Goal: Task Accomplishment & Management: Use online tool/utility

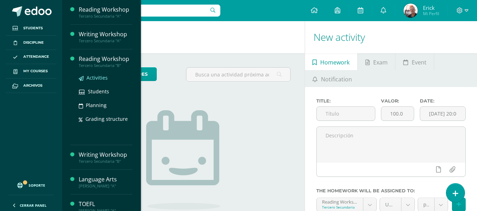
click at [92, 77] on span "Activities" at bounding box center [96, 77] width 21 height 7
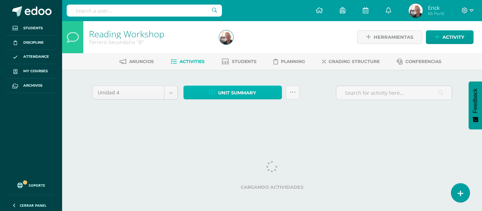
click at [234, 96] on span "Unit summary" at bounding box center [237, 92] width 38 height 13
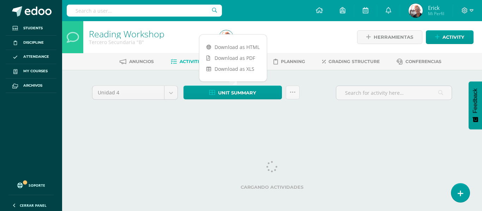
click at [149, 117] on div "Unidad 4 Unidad 1 Unidad 2 Unidad 3 Unidad 4 Unit summary Subir actividades en …" at bounding box center [272, 101] width 366 height 35
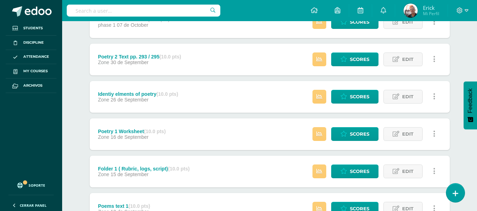
scroll to position [318, 0]
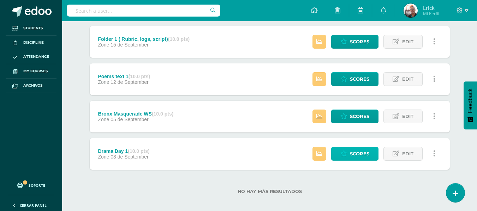
click at [355, 154] on span "Scores" at bounding box center [359, 154] width 19 height 13
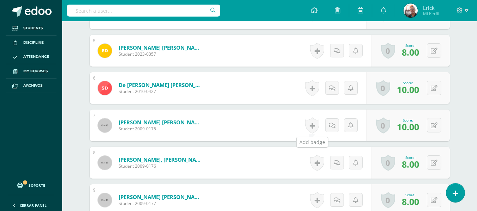
scroll to position [391, 0]
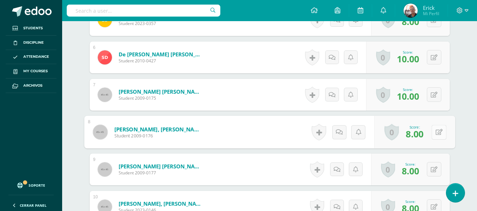
click at [432, 132] on button at bounding box center [438, 132] width 15 height 15
type input "1"
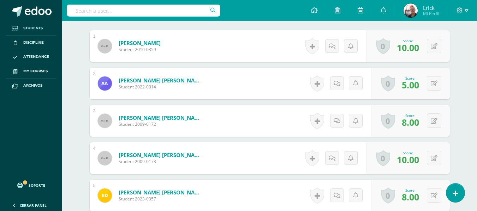
scroll to position [74, 0]
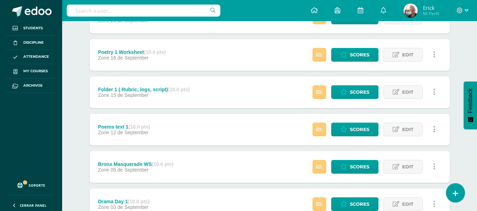
scroll to position [323, 0]
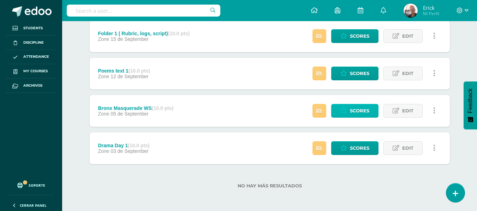
click at [354, 112] on span "Scores" at bounding box center [359, 110] width 19 height 13
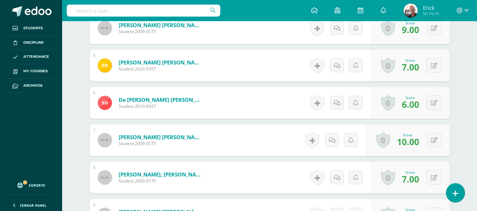
scroll to position [358, 0]
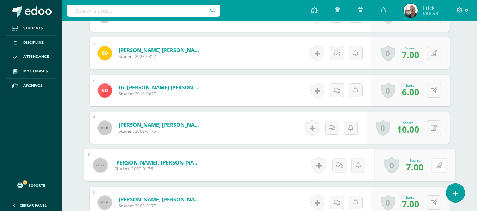
click at [432, 168] on button at bounding box center [438, 165] width 15 height 15
type input "1"
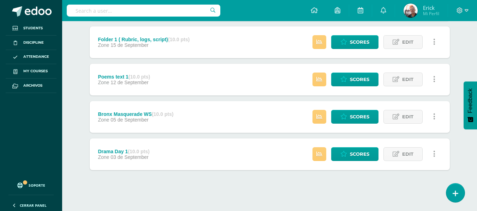
scroll to position [318, 0]
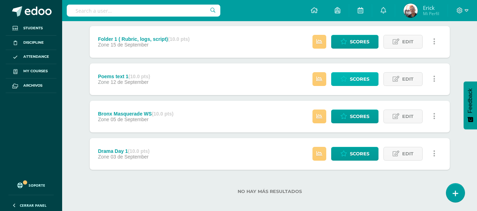
click at [363, 79] on span "Scores" at bounding box center [359, 79] width 19 height 13
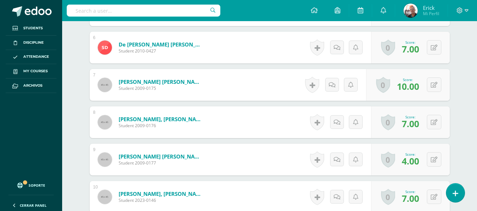
scroll to position [405, 0]
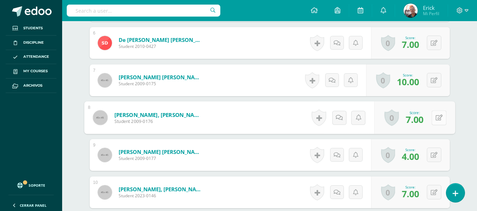
click at [431, 115] on div "0 Badges Badges obtained Aún no hay logros agregados Score: 7.00" at bounding box center [414, 118] width 81 height 33
click at [436, 119] on icon at bounding box center [438, 117] width 7 height 6
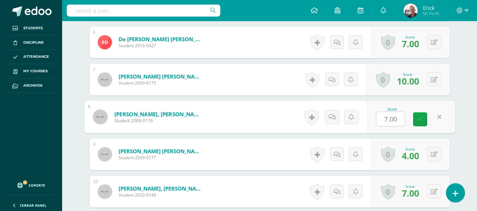
type input "3"
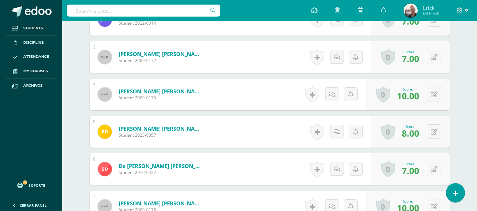
scroll to position [265, 0]
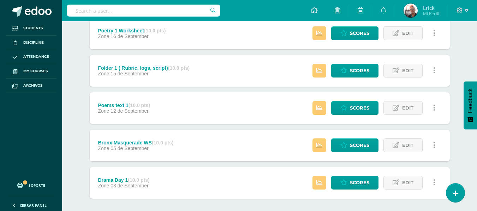
scroll to position [321, 0]
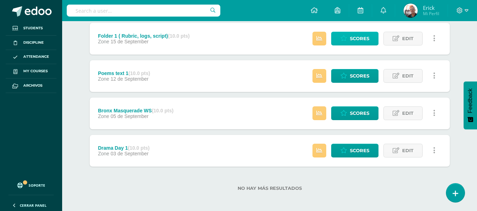
click at [357, 42] on span "Scores" at bounding box center [359, 38] width 19 height 13
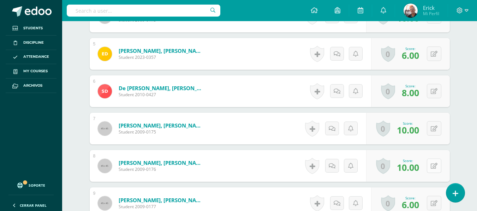
scroll to position [364, 0]
click at [435, 167] on icon at bounding box center [438, 166] width 7 height 6
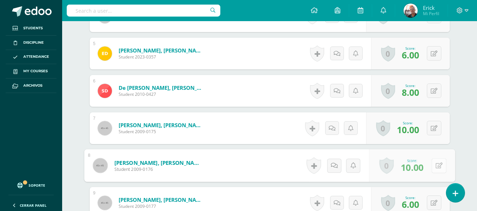
scroll to position [364, 0]
type input "2"
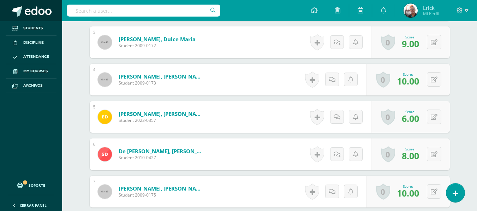
scroll to position [294, 0]
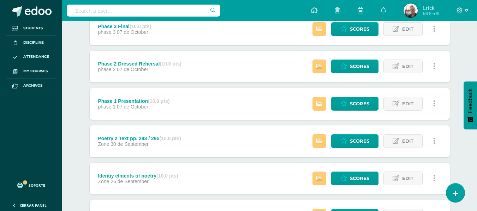
scroll to position [212, 0]
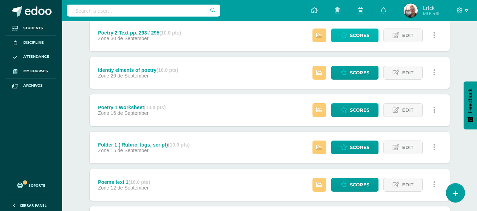
click at [356, 37] on span "Scores" at bounding box center [359, 35] width 19 height 13
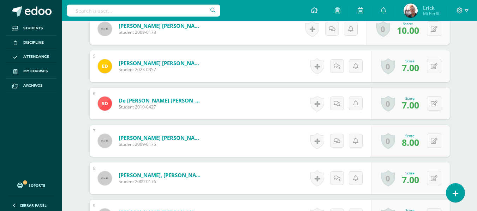
scroll to position [357, 0]
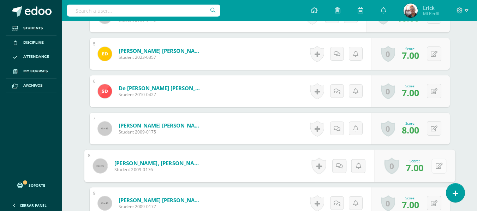
click at [434, 169] on button at bounding box center [438, 166] width 15 height 15
type input "3"
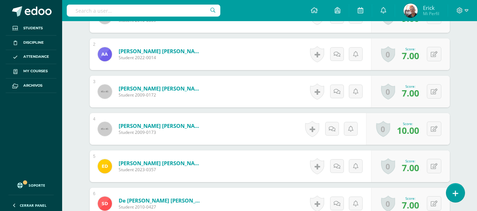
scroll to position [181, 0]
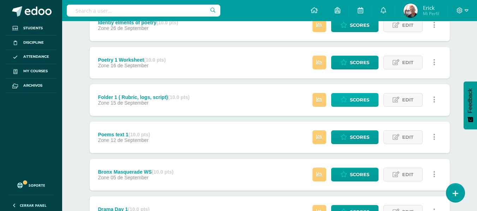
scroll to position [247, 0]
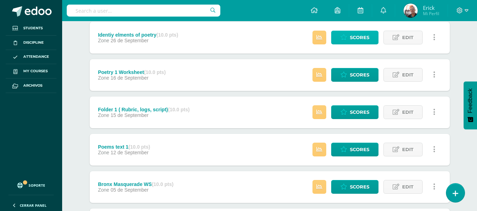
click at [349, 37] on link "Scores" at bounding box center [354, 38] width 47 height 14
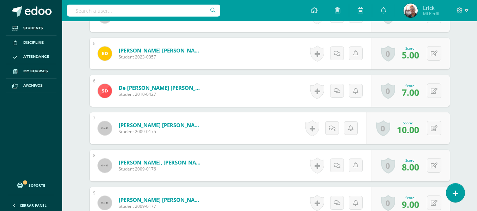
scroll to position [358, 0]
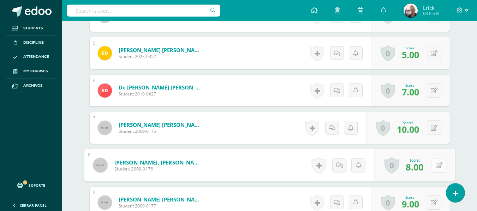
click at [436, 164] on icon at bounding box center [438, 165] width 7 height 6
type input "1"
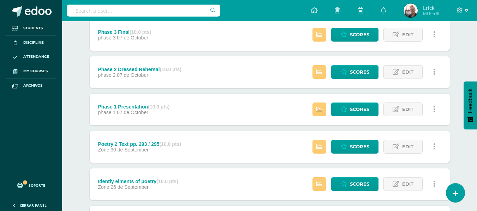
scroll to position [141, 0]
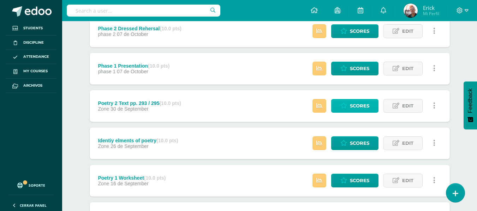
click at [358, 105] on span "Scores" at bounding box center [359, 106] width 19 height 13
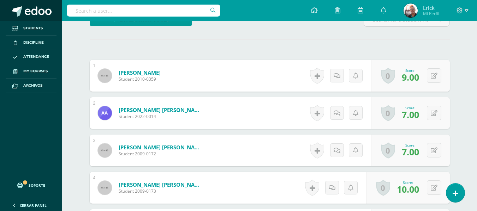
scroll to position [106, 0]
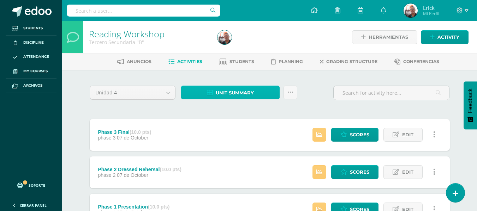
click at [234, 97] on span "Unit summary" at bounding box center [235, 92] width 38 height 13
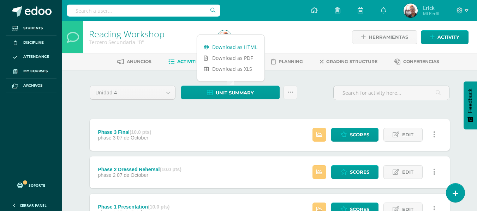
click at [242, 47] on link "Download as HTML" at bounding box center [230, 47] width 67 height 11
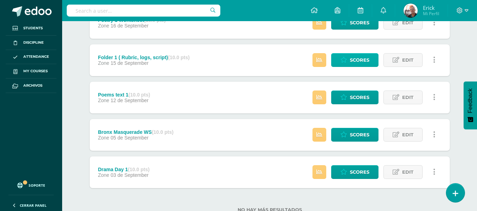
scroll to position [288, 0]
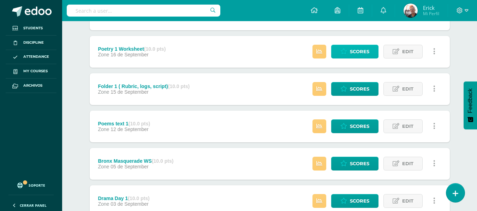
click at [347, 34] on div "Phase 3 Final (10.0 pts) phase 3 07 de October Estatus de Actividad: 1 Estudian…" at bounding box center [270, 33] width 360 height 369
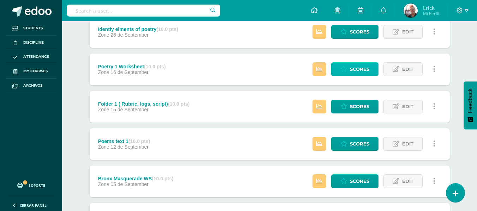
click at [352, 67] on span "Scores" at bounding box center [359, 69] width 19 height 13
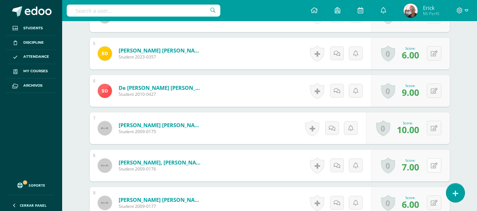
scroll to position [358, 0]
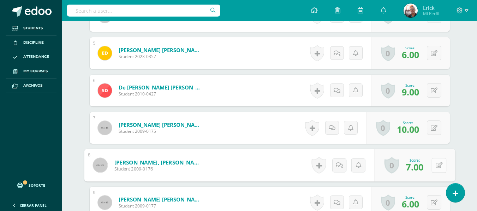
click at [437, 163] on icon at bounding box center [438, 165] width 7 height 6
type input "3"
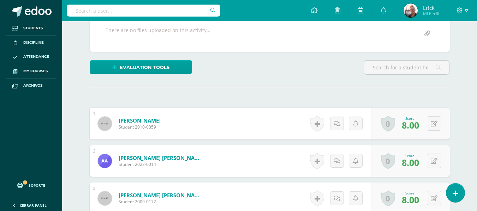
scroll to position [75, 0]
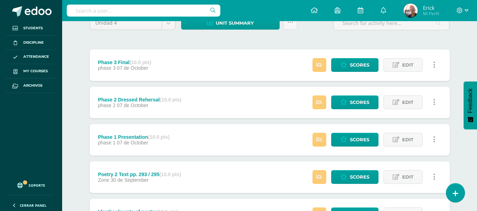
scroll to position [71, 0]
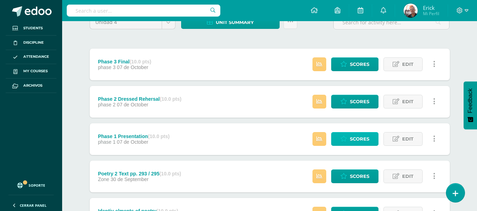
click at [354, 137] on span "Scores" at bounding box center [359, 139] width 19 height 13
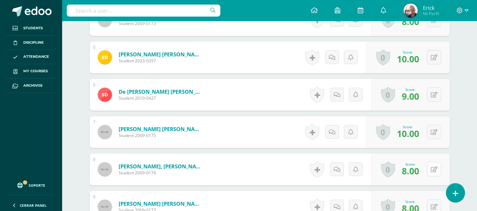
scroll to position [354, 0]
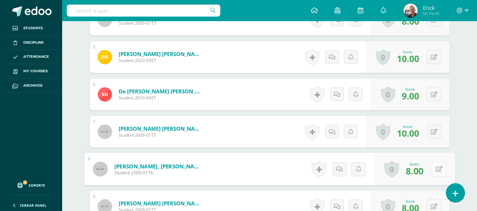
click at [433, 169] on button at bounding box center [438, 169] width 15 height 15
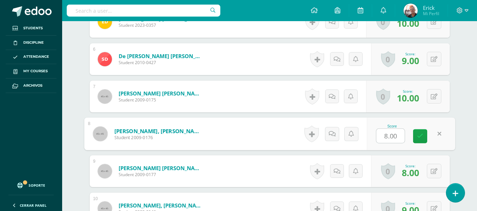
scroll to position [389, 0]
type input "1"
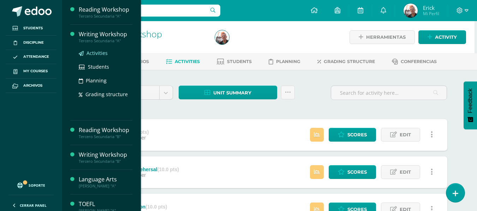
click at [91, 50] on span "Activities" at bounding box center [96, 53] width 21 height 7
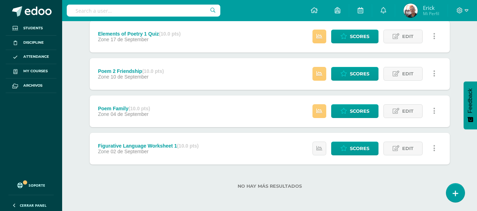
scroll to position [323, 0]
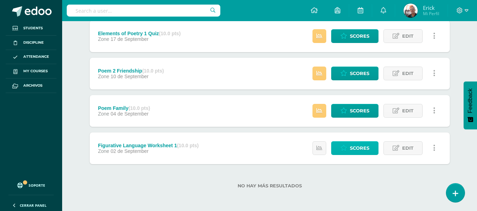
click at [357, 151] on span "Scores" at bounding box center [359, 148] width 19 height 13
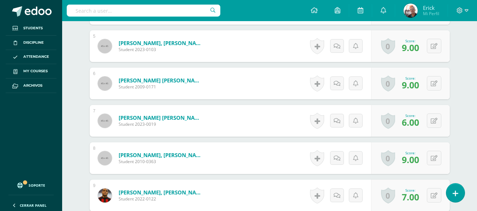
scroll to position [400, 0]
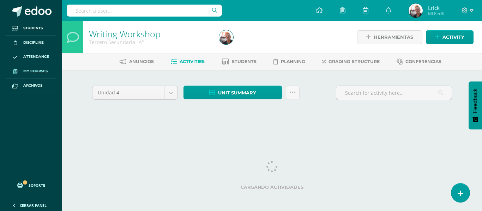
click at [31, 70] on span "My courses" at bounding box center [35, 71] width 24 height 6
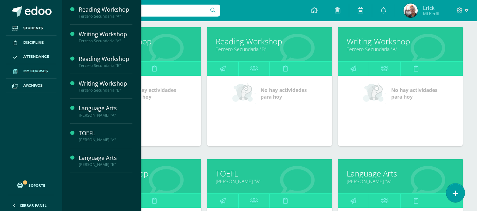
scroll to position [176, 0]
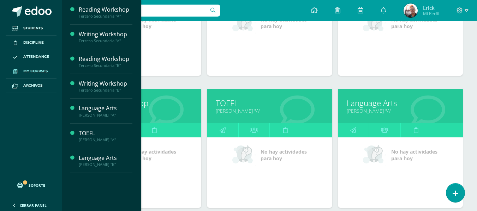
click at [191, 113] on link "Tercero Secundaria "B"" at bounding box center [138, 111] width 107 height 7
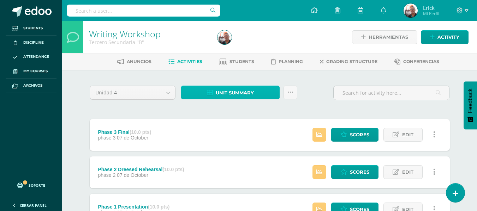
click at [240, 92] on span "Unit summary" at bounding box center [235, 92] width 38 height 13
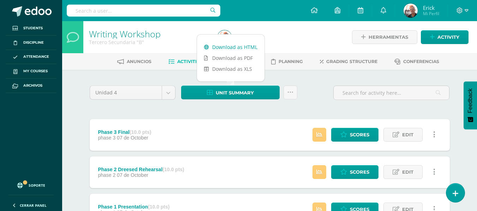
click at [236, 48] on link "Download as HTML" at bounding box center [230, 47] width 67 height 11
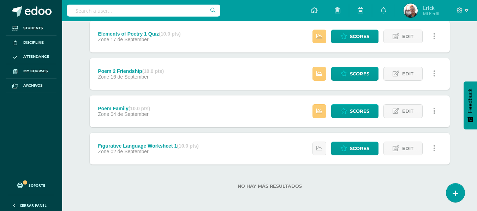
scroll to position [323, 0]
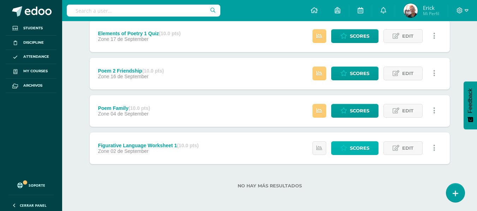
click at [349, 146] on link "Scores" at bounding box center [354, 149] width 47 height 14
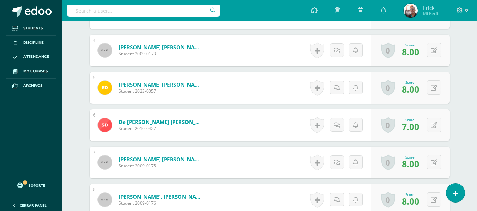
scroll to position [390, 0]
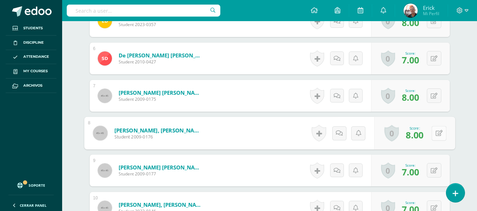
click at [433, 137] on button at bounding box center [438, 133] width 15 height 15
type input "2"
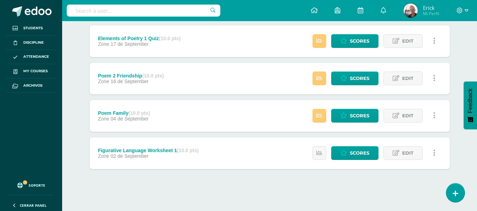
scroll to position [321, 0]
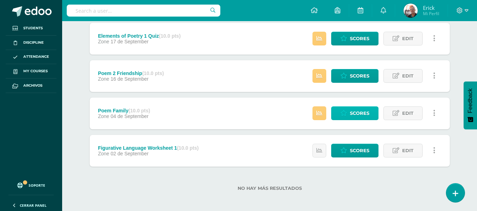
click at [359, 110] on span "Scores" at bounding box center [359, 113] width 19 height 13
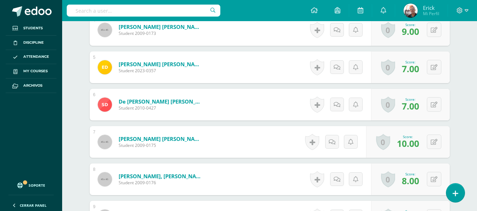
scroll to position [356, 0]
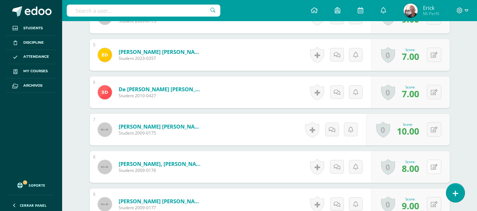
click at [432, 169] on button at bounding box center [434, 167] width 14 height 14
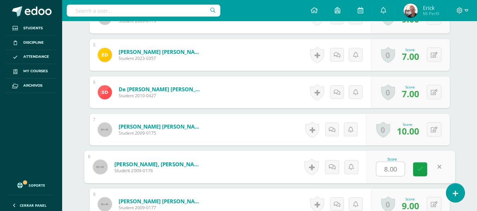
type input "2"
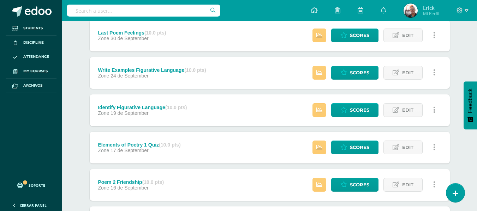
scroll to position [318, 0]
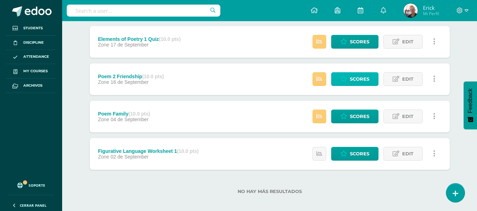
click at [352, 76] on span "Scores" at bounding box center [359, 79] width 19 height 13
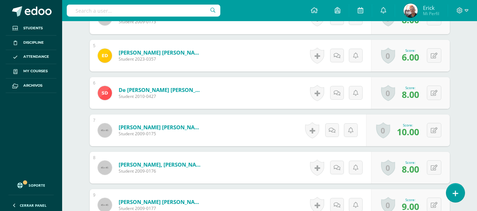
scroll to position [355, 0]
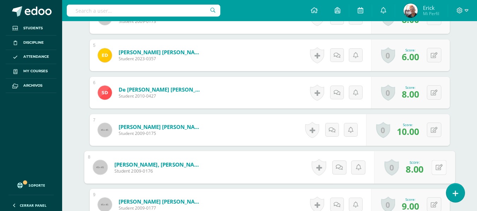
click at [437, 168] on icon at bounding box center [438, 167] width 7 height 6
type input "1"
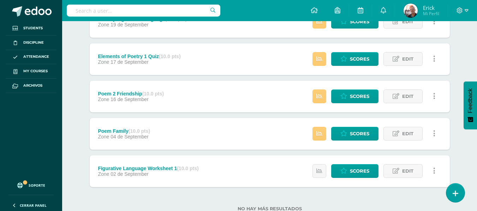
scroll to position [288, 0]
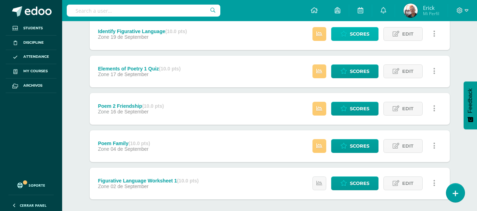
click at [353, 34] on span "Scores" at bounding box center [359, 34] width 19 height 13
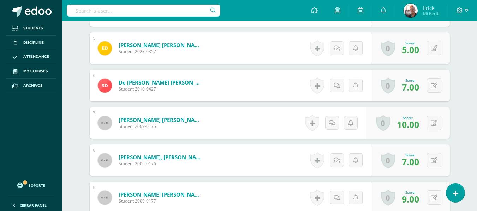
scroll to position [363, 0]
click at [437, 163] on button at bounding box center [434, 160] width 14 height 14
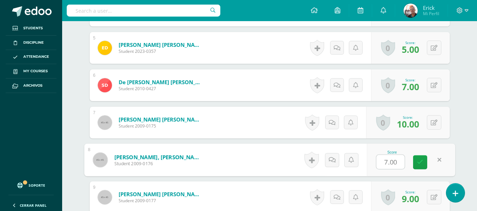
type input "1"
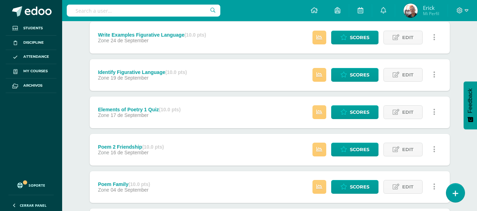
scroll to position [323, 0]
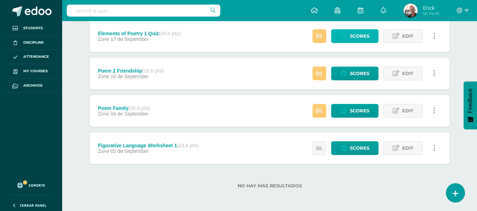
click at [354, 31] on span "Scores" at bounding box center [359, 36] width 19 height 13
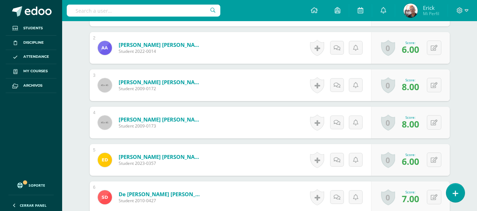
scroll to position [357, 0]
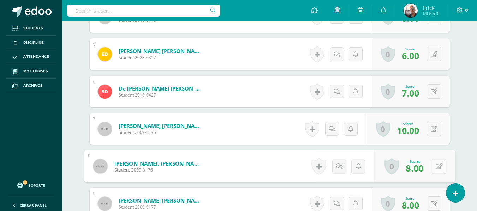
click at [433, 168] on button at bounding box center [438, 166] width 15 height 15
type input "4"
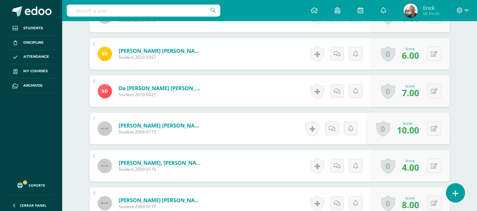
scroll to position [357, 0]
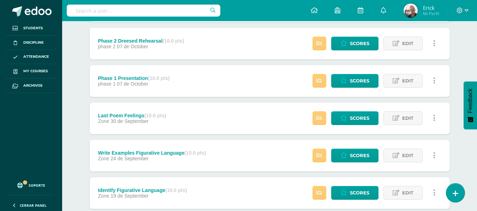
scroll to position [141, 0]
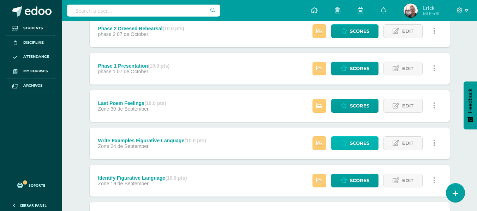
click at [352, 143] on span "Scores" at bounding box center [359, 143] width 19 height 13
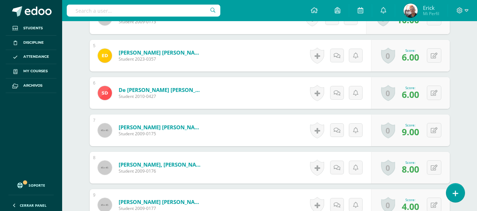
scroll to position [355, 0]
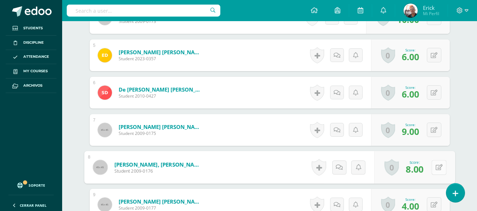
click at [437, 167] on icon at bounding box center [438, 167] width 7 height 6
type input "2"
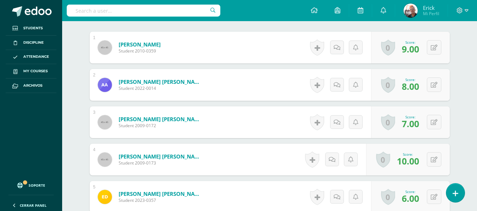
scroll to position [180, 0]
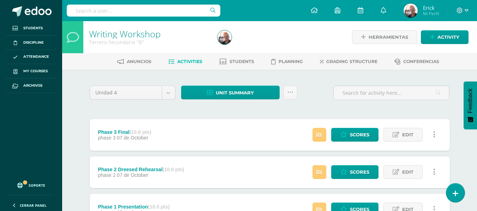
scroll to position [106, 0]
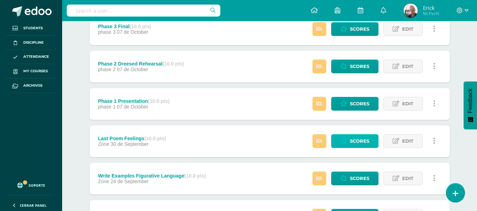
click at [353, 140] on span "Scores" at bounding box center [359, 141] width 19 height 13
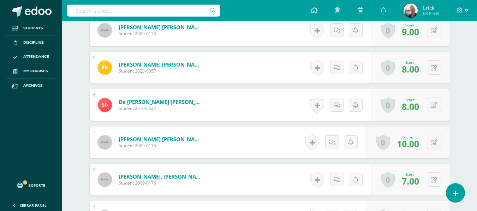
scroll to position [355, 0]
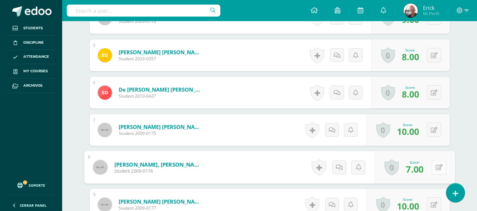
click at [433, 168] on button at bounding box center [438, 167] width 15 height 15
type input "1"
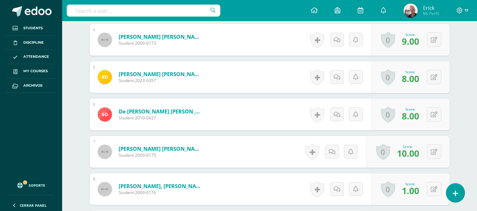
scroll to position [321, 0]
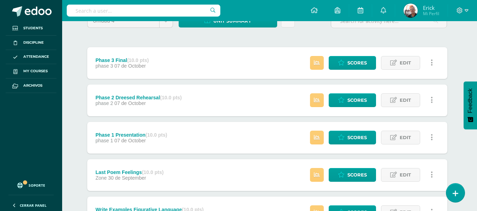
scroll to position [71, 2]
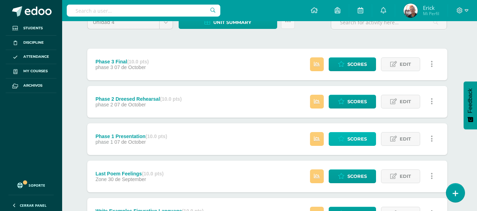
click at [349, 139] on span "Scores" at bounding box center [356, 139] width 19 height 13
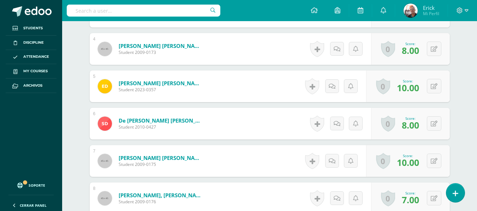
scroll to position [355, 0]
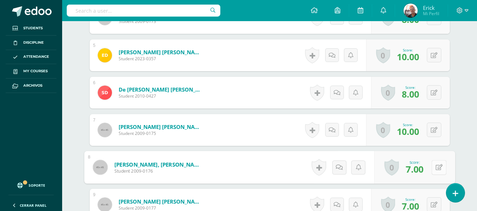
click at [436, 170] on icon at bounding box center [438, 167] width 7 height 6
type input "1"
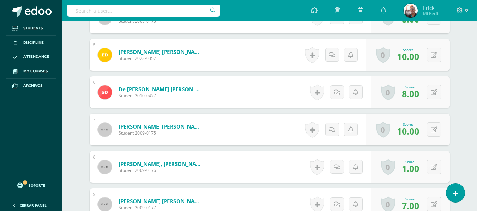
scroll to position [356, 0]
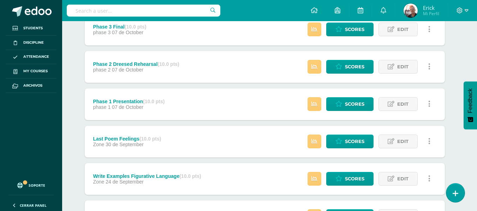
scroll to position [106, 5]
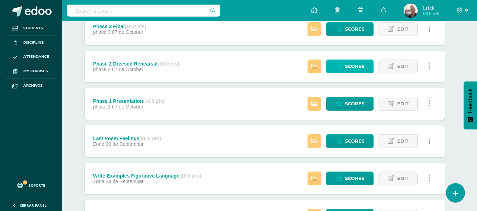
click at [360, 67] on span "Scores" at bounding box center [354, 66] width 19 height 13
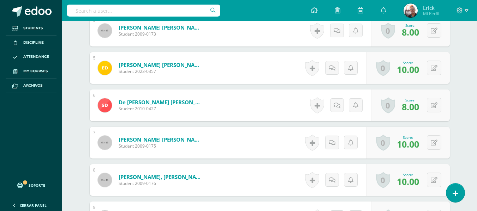
scroll to position [355, 0]
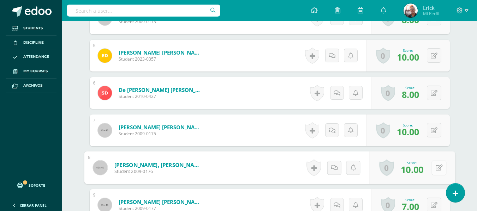
click at [432, 167] on button at bounding box center [438, 168] width 15 height 15
type input "8"
